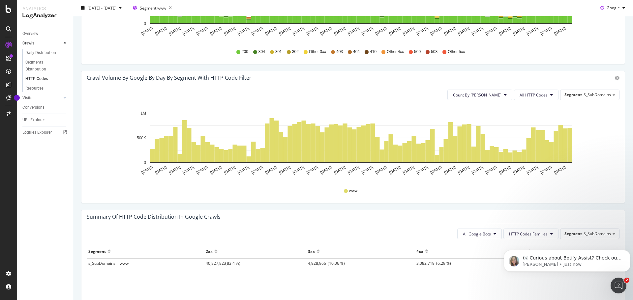
scroll to position [297, 0]
click at [542, 94] on span "All HTTP Codes" at bounding box center [533, 95] width 28 height 6
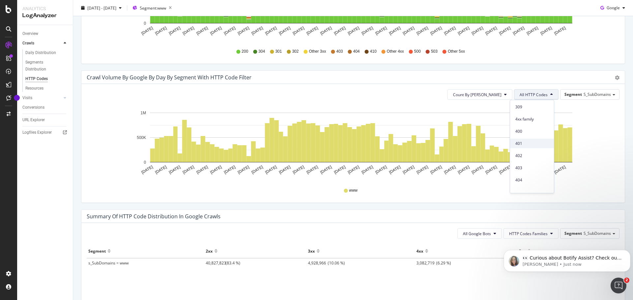
scroll to position [132, 0]
click at [522, 173] on span "404" at bounding box center [531, 171] width 33 height 6
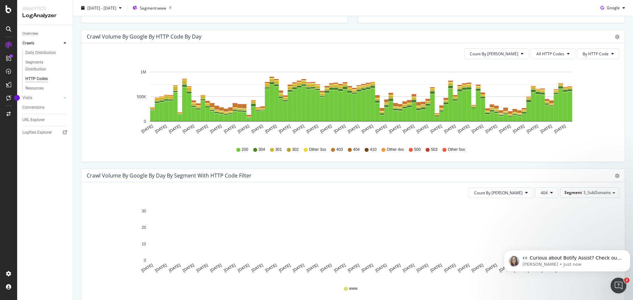
scroll to position [198, 0]
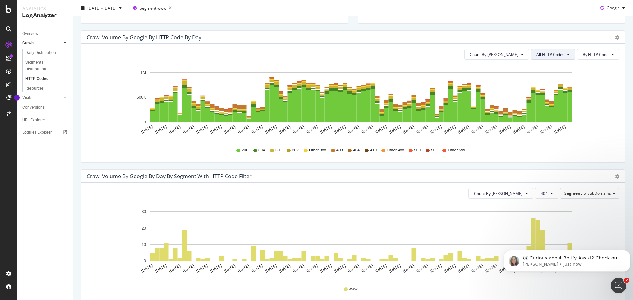
click at [552, 55] on span "All HTTP Codes" at bounding box center [550, 55] width 28 height 6
click at [547, 93] on span "Bad HTTP Codes" at bounding box center [548, 92] width 33 height 6
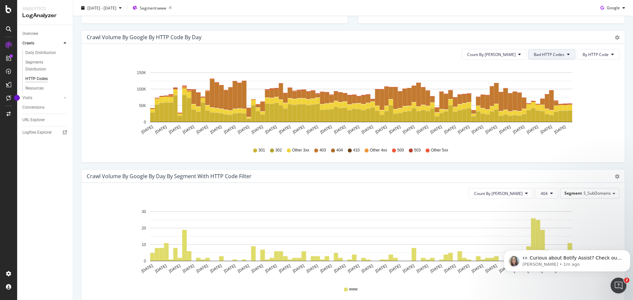
click at [552, 51] on button "Bad HTTP Codes" at bounding box center [551, 54] width 47 height 11
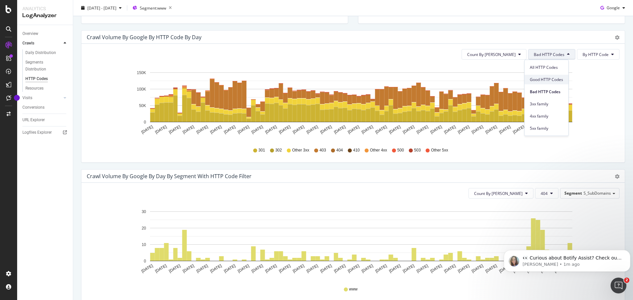
click at [558, 79] on span "Good HTTP Codes" at bounding box center [546, 80] width 33 height 6
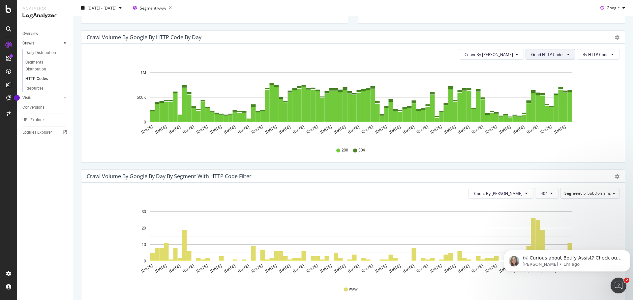
click at [566, 54] on button "Good HTTP Codes" at bounding box center [550, 54] width 50 height 11
click at [512, 52] on button "Count By [PERSON_NAME]" at bounding box center [491, 54] width 65 height 11
click at [523, 81] on span "Cumulated (all codes)" at bounding box center [509, 80] width 50 height 6
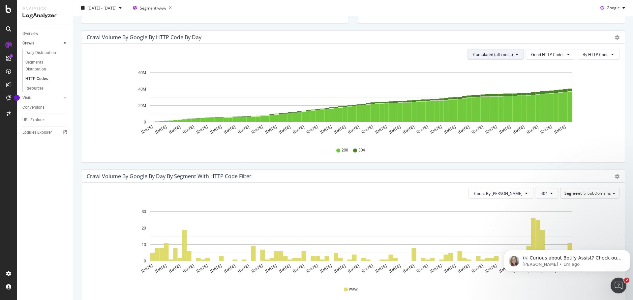
click at [505, 53] on span "Cumulated (all codes)" at bounding box center [493, 55] width 40 height 6
click at [498, 66] on span "Count By [PERSON_NAME]" at bounding box center [493, 68] width 48 height 6
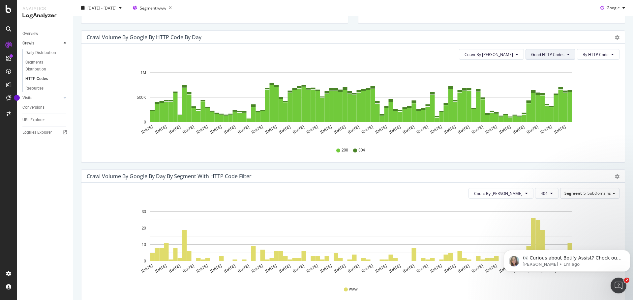
click at [556, 58] on button "Good HTTP Codes" at bounding box center [550, 54] width 50 height 11
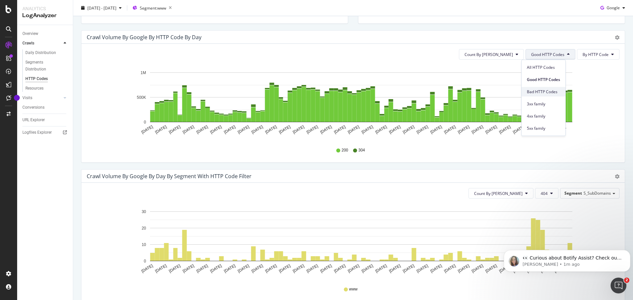
click at [550, 92] on span "Bad HTTP Codes" at bounding box center [543, 92] width 33 height 6
